Goal: Task Accomplishment & Management: Use online tool/utility

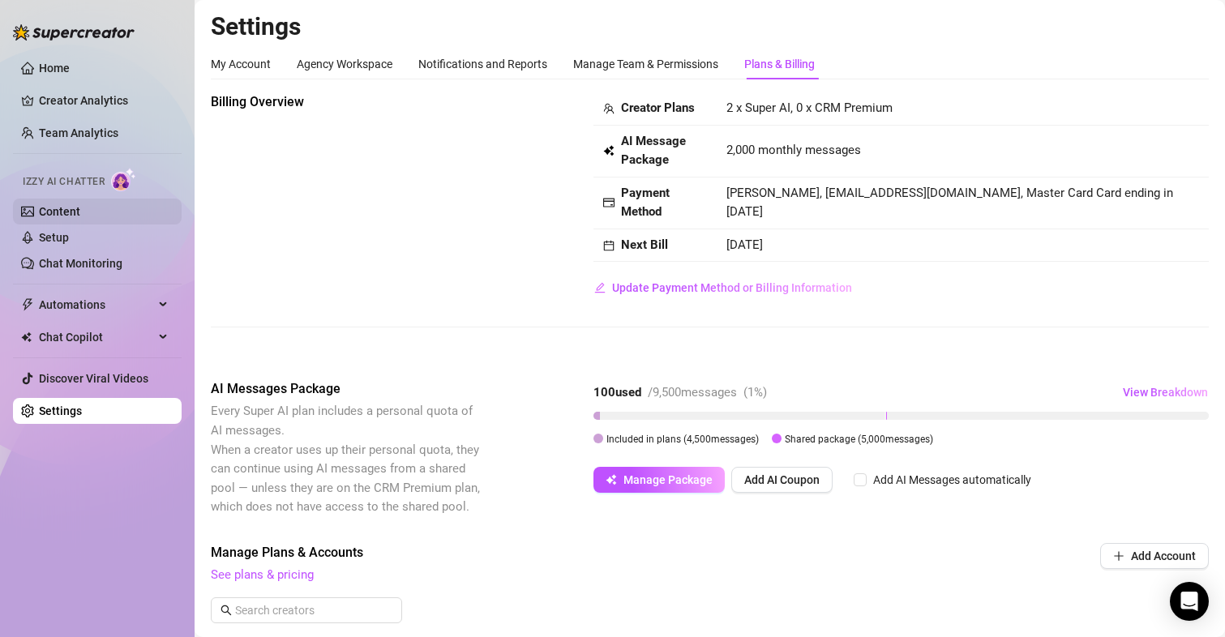
click at [66, 214] on link "Content" at bounding box center [59, 211] width 41 height 13
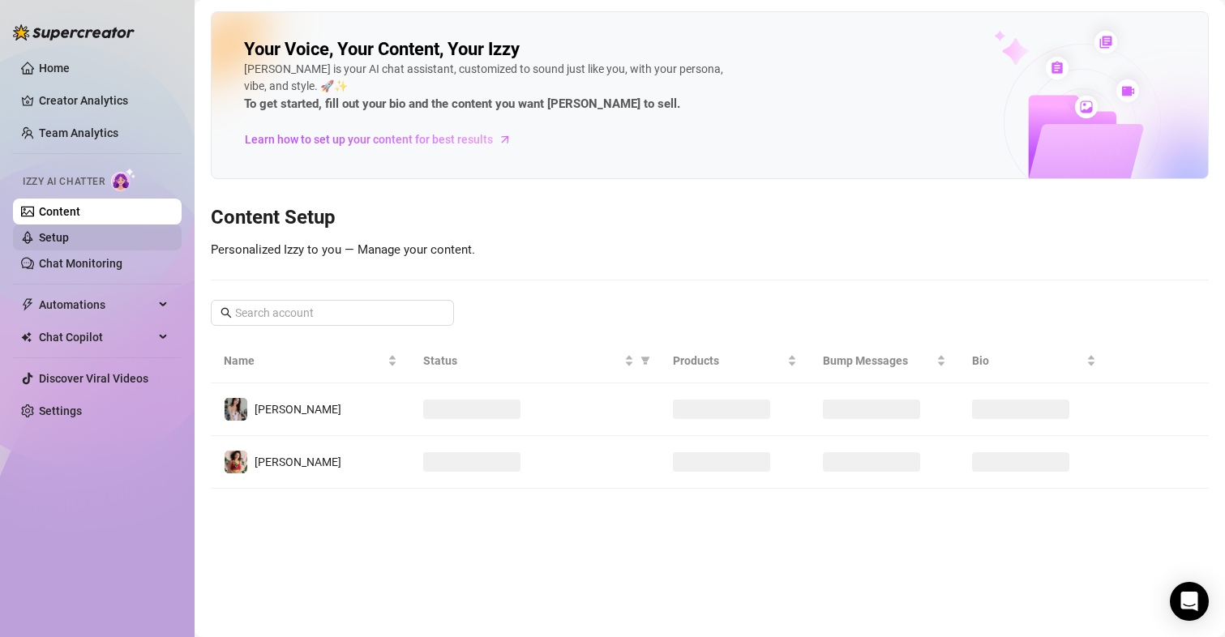
click at [64, 239] on link "Setup" at bounding box center [54, 237] width 30 height 13
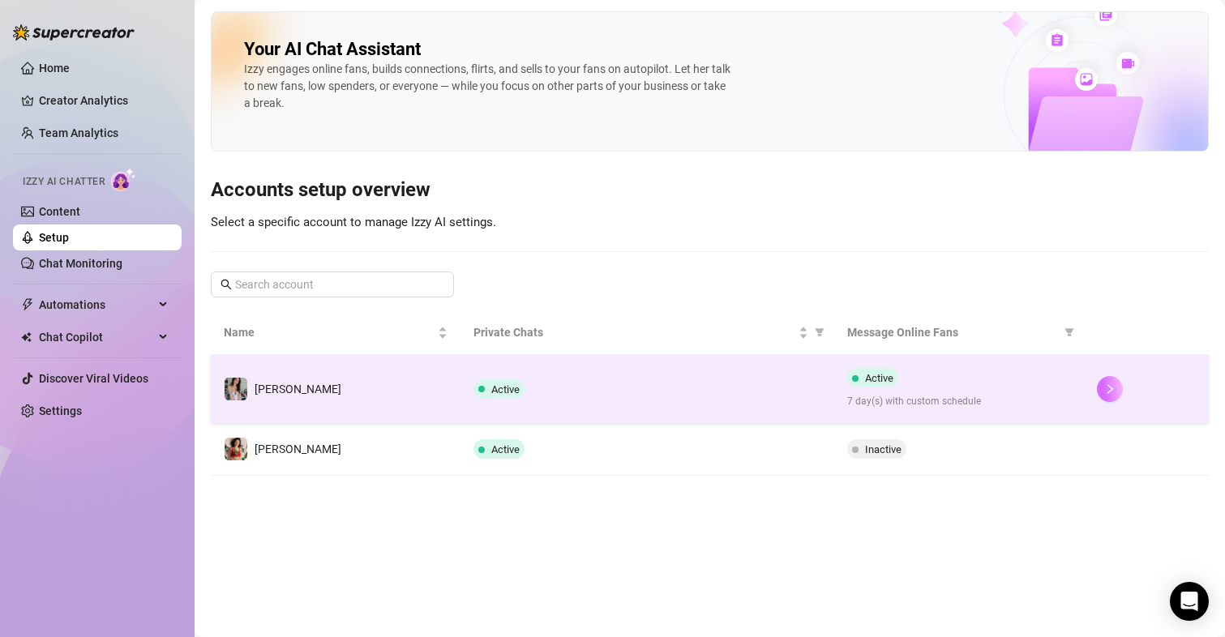
click at [1103, 396] on button "button" at bounding box center [1110, 389] width 26 height 26
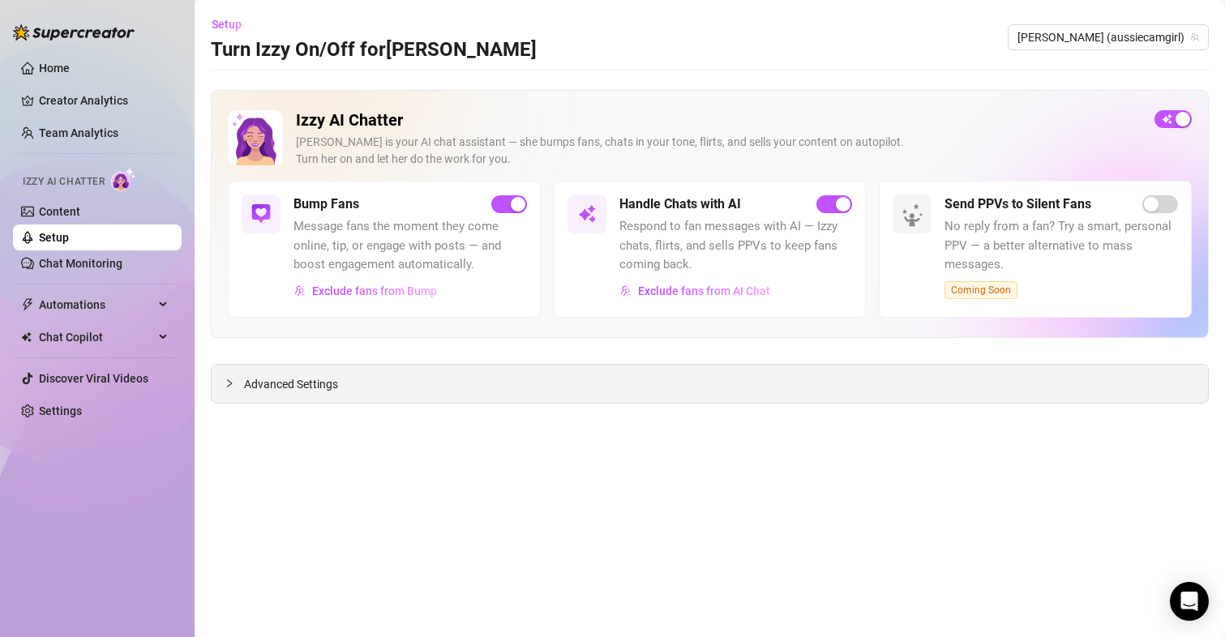
click at [314, 379] on span "Advanced Settings" at bounding box center [291, 384] width 94 height 18
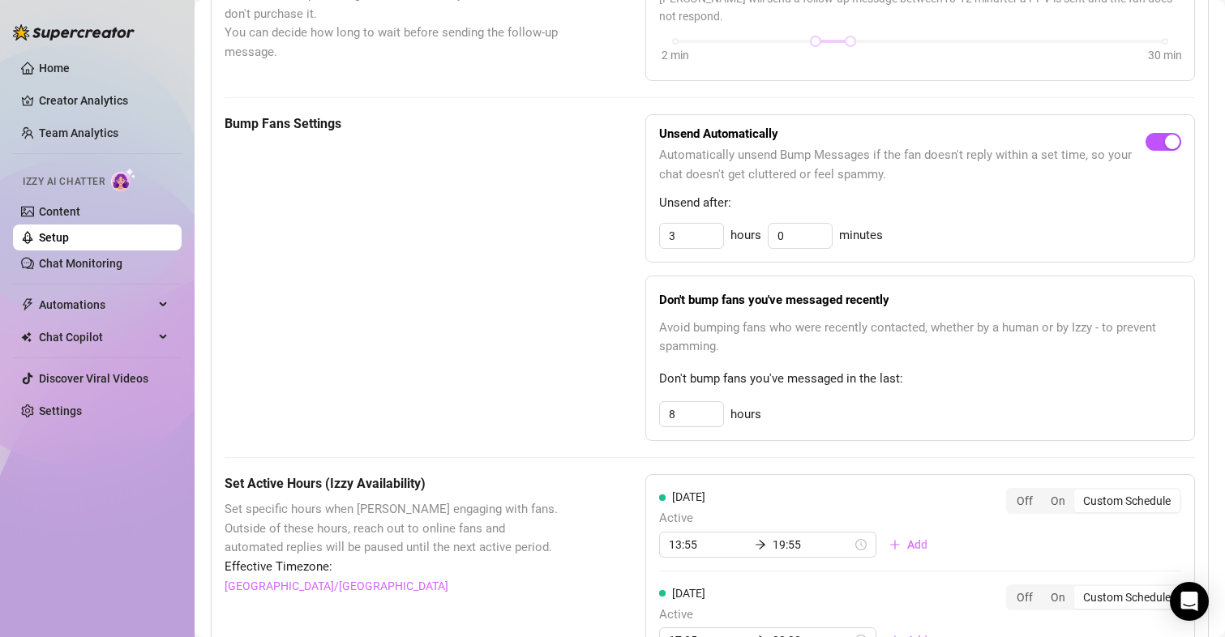
scroll to position [973, 0]
